Goal: Transaction & Acquisition: Subscribe to service/newsletter

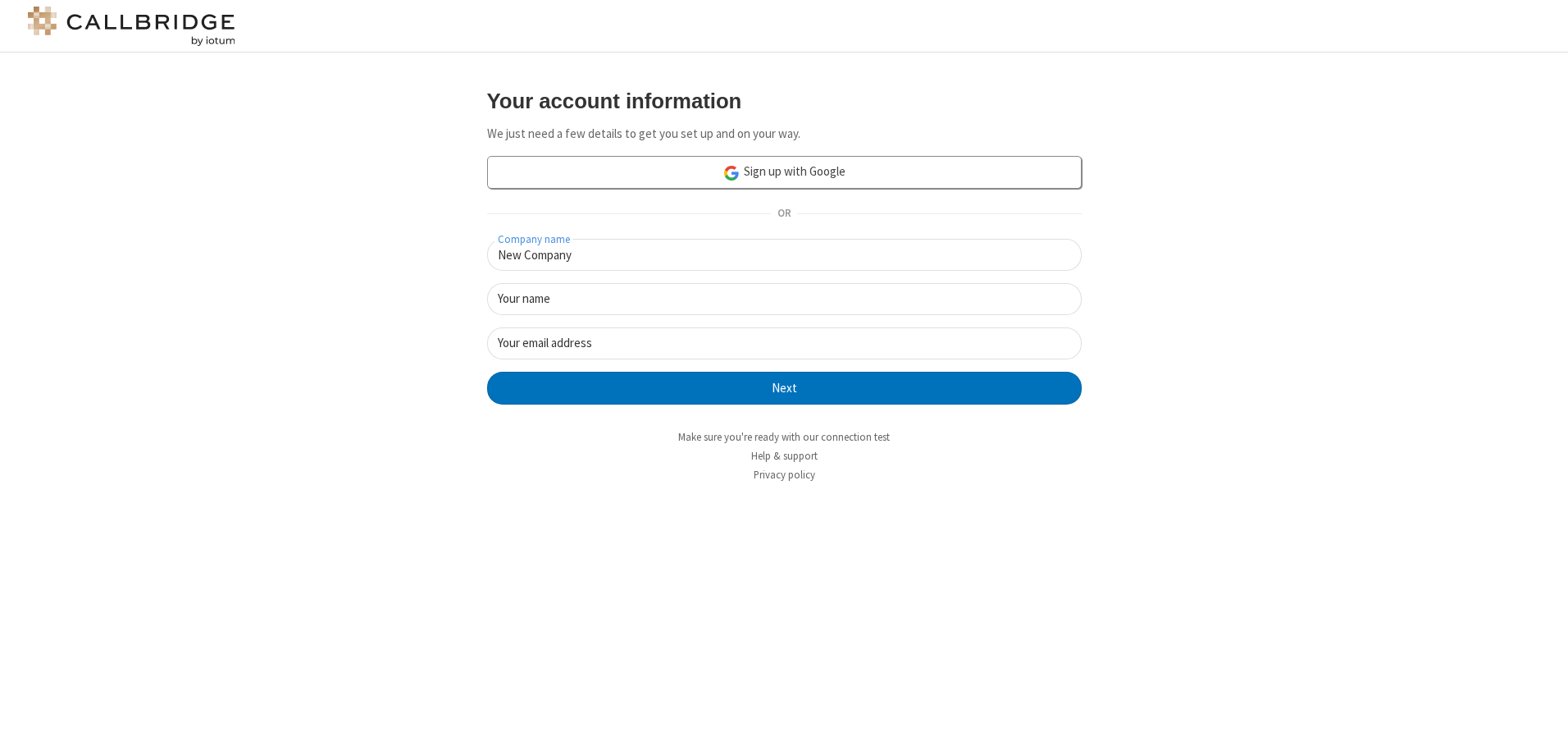
type input "New Company"
type input "New User"
type input "[EMAIL_ADDRESS][DOMAIN_NAME]"
click button "Next" at bounding box center [784, 387] width 594 height 32
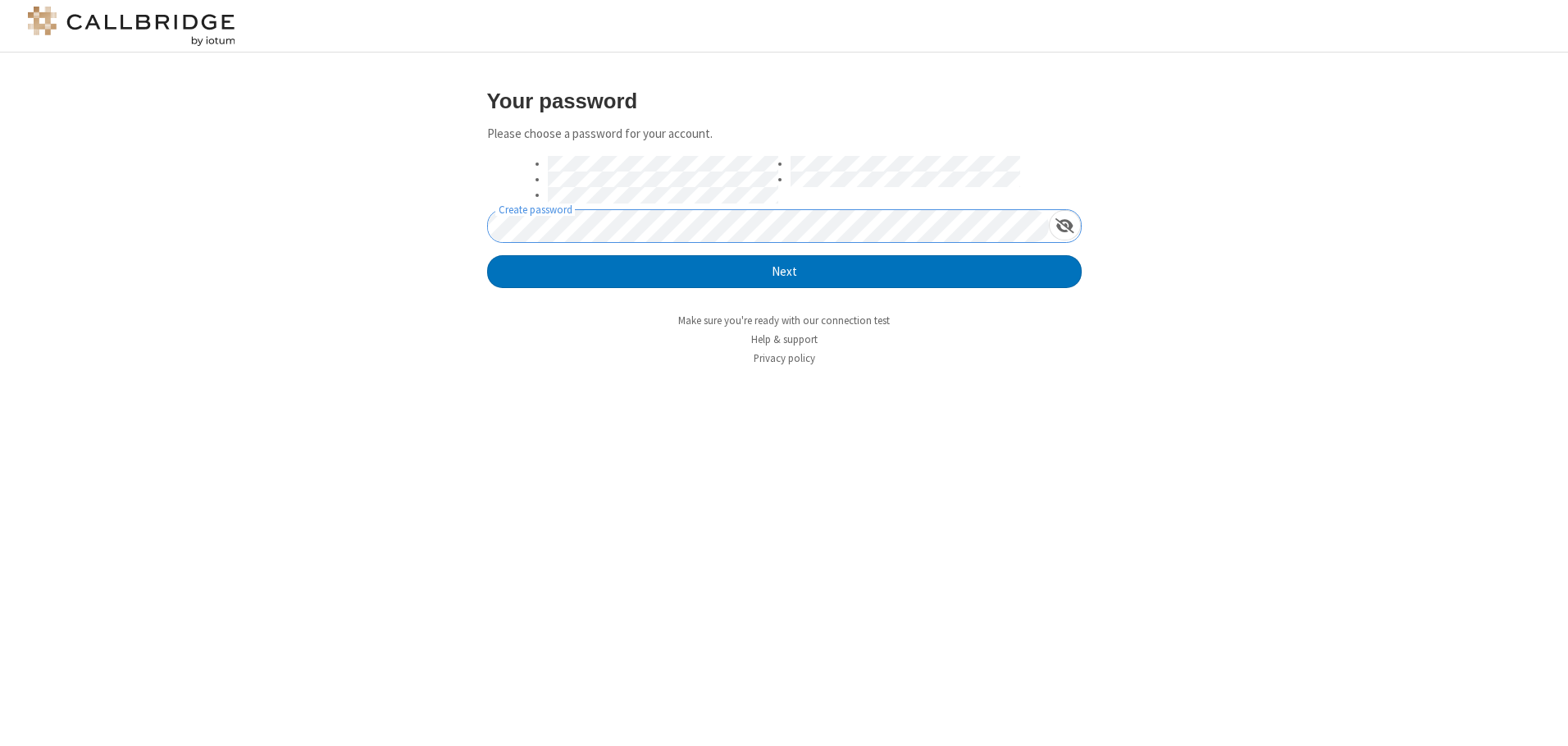
click button "Next" at bounding box center [784, 271] width 594 height 32
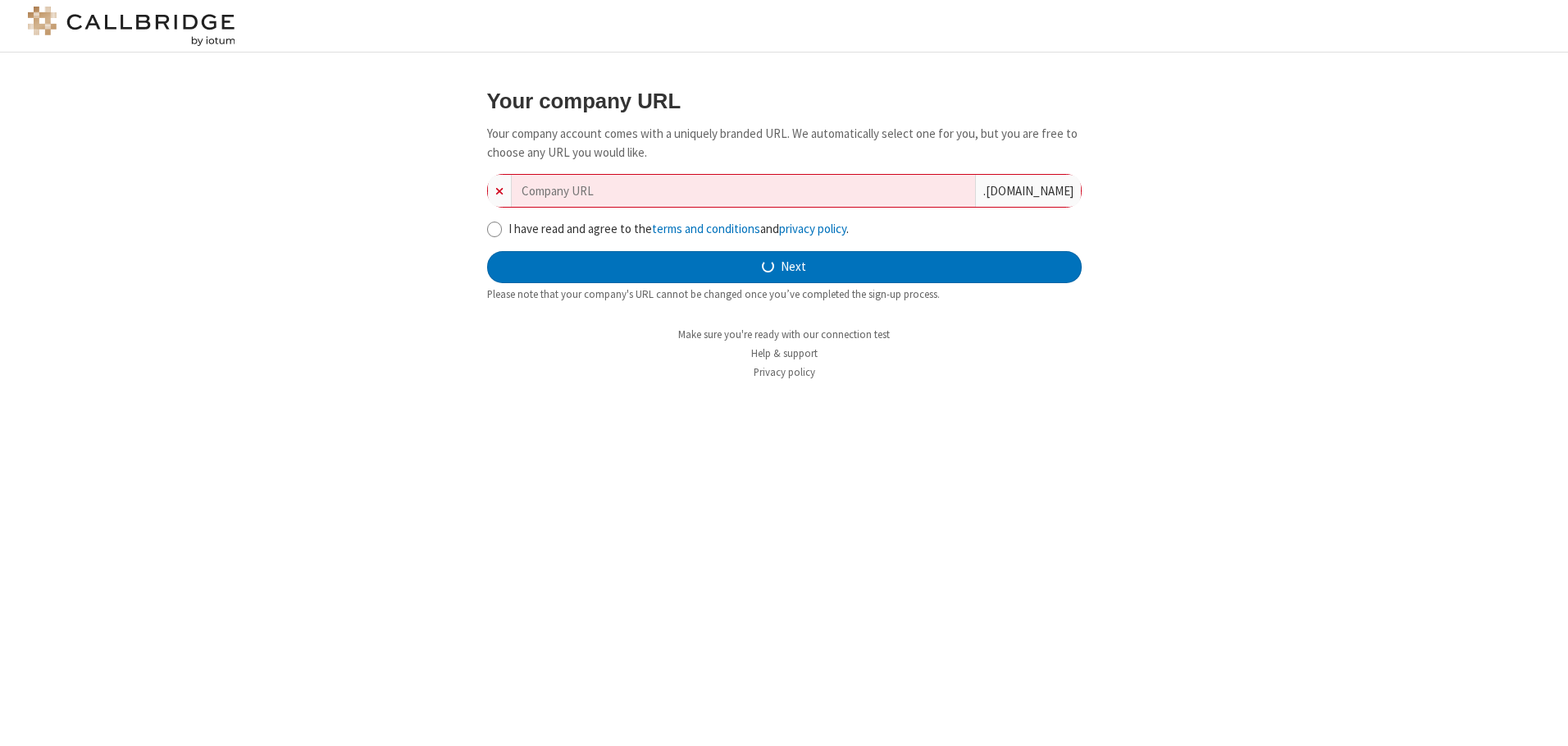
type input "new-company-right-sized-79513"
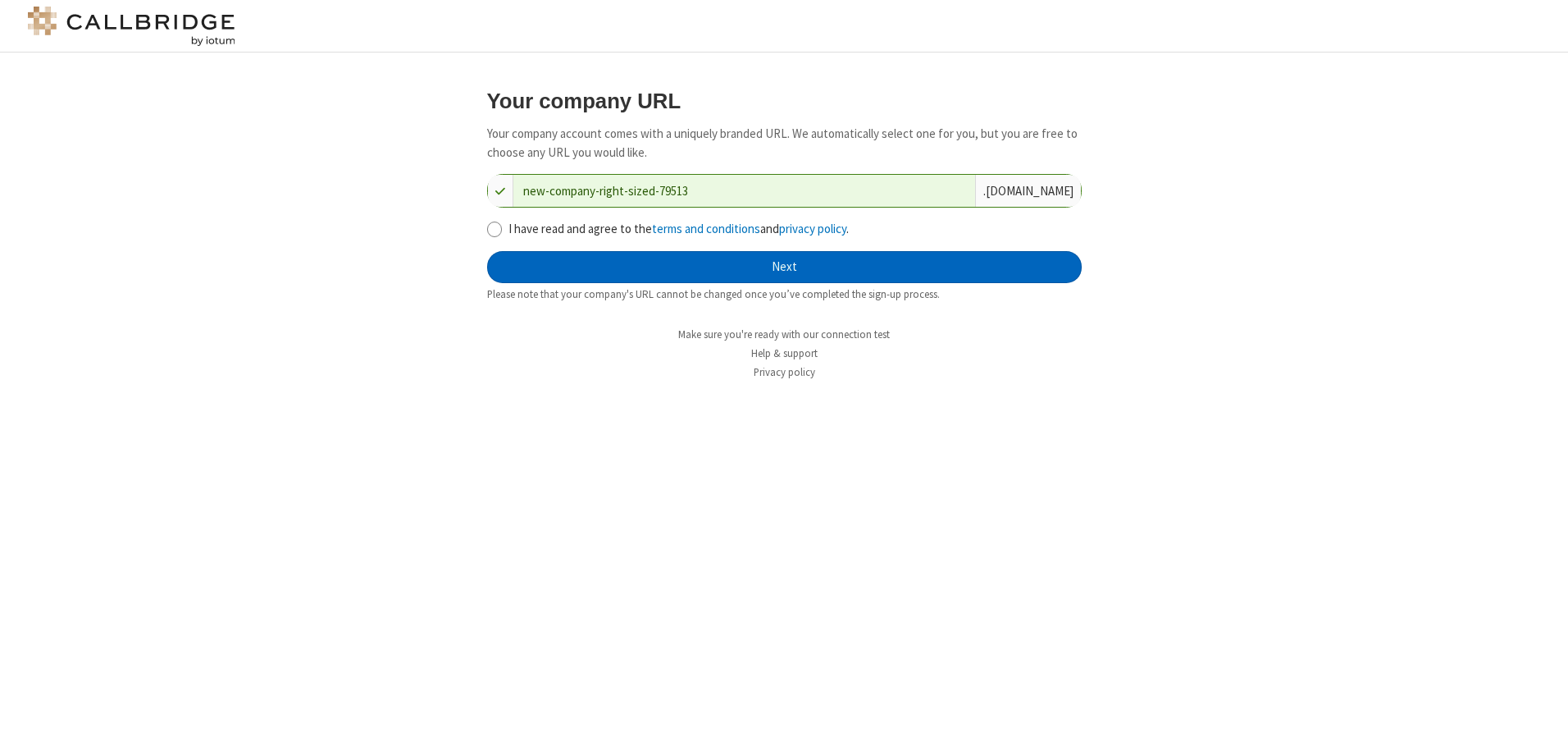
click at [784, 266] on button "Next" at bounding box center [784, 267] width 594 height 32
